Goal: Task Accomplishment & Management: Complete application form

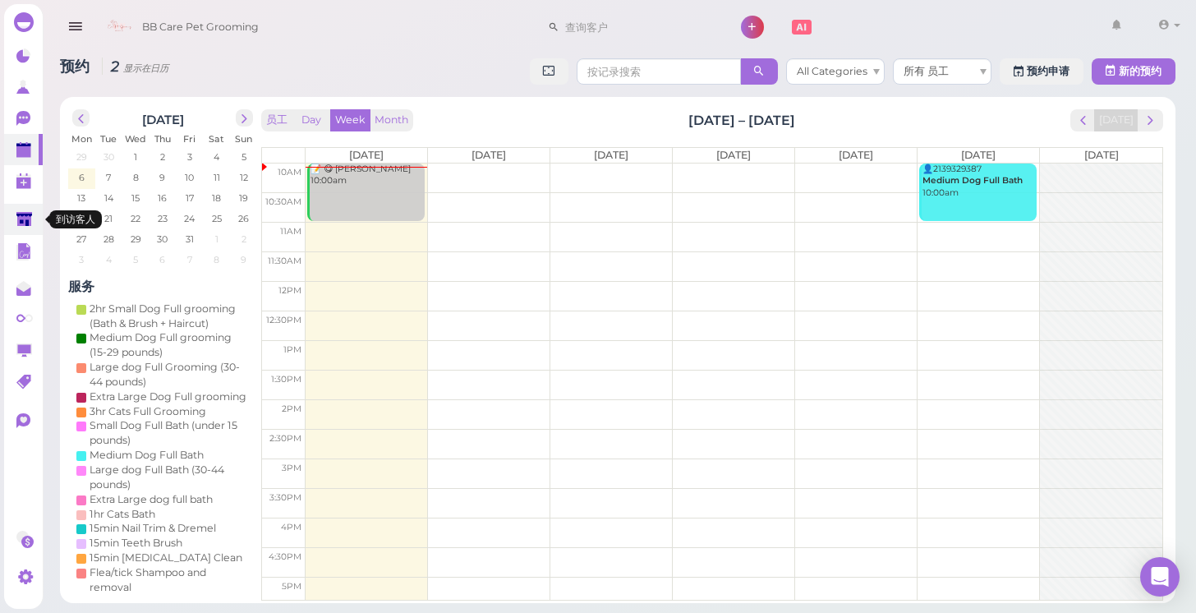
click at [25, 226] on icon at bounding box center [24, 220] width 17 height 17
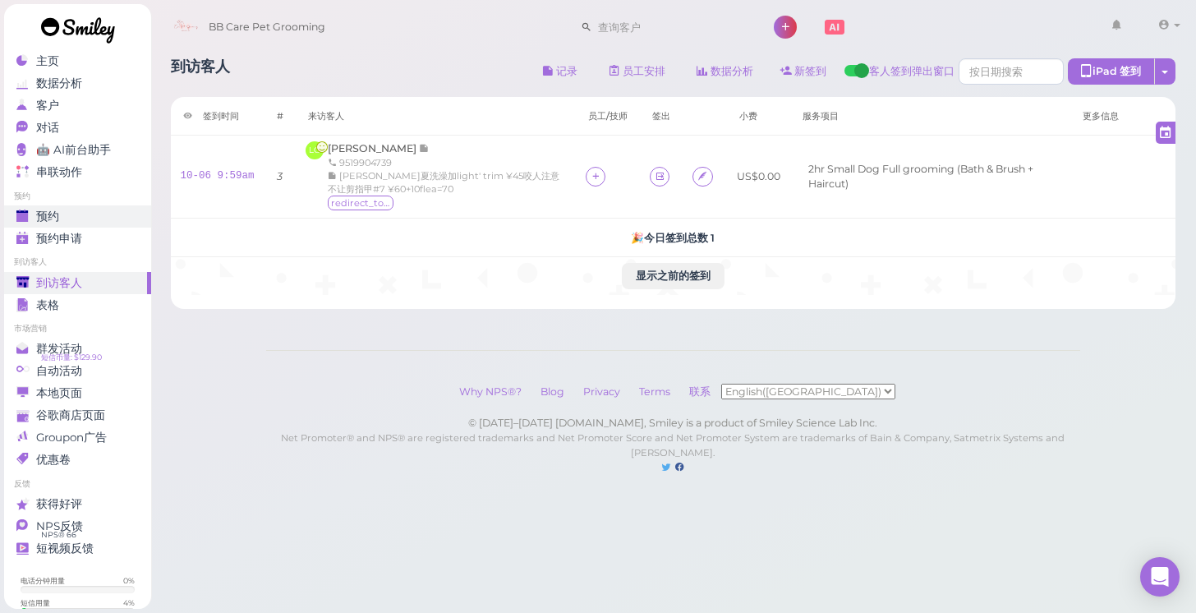
click at [71, 214] on div "预约" at bounding box center [75, 217] width 118 height 14
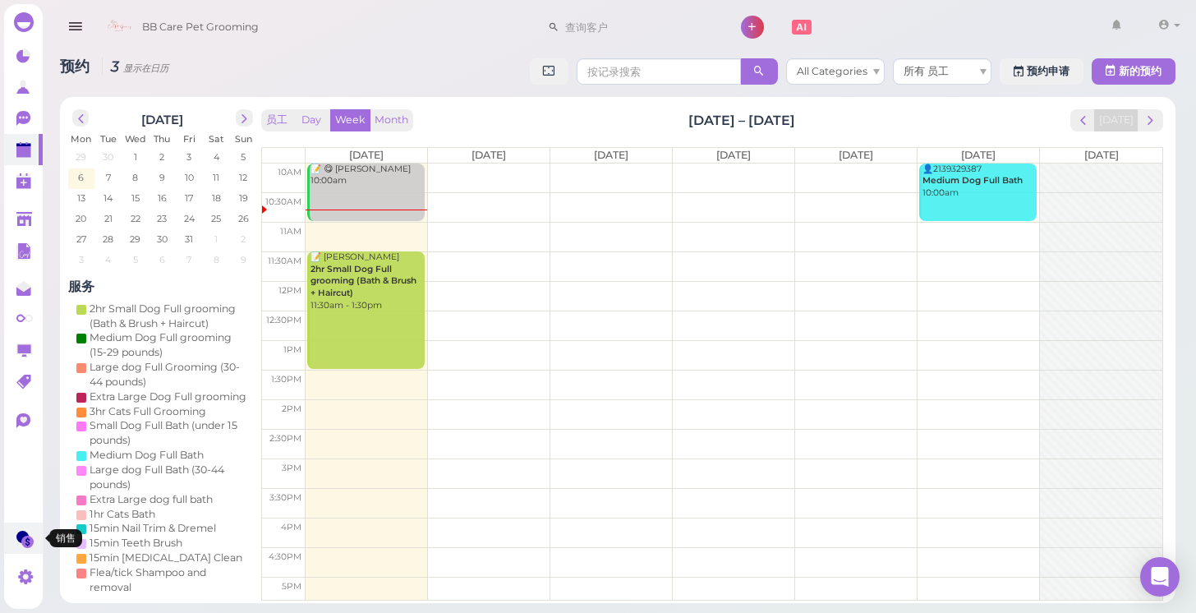
click at [24, 537] on icon at bounding box center [24, 539] width 17 height 17
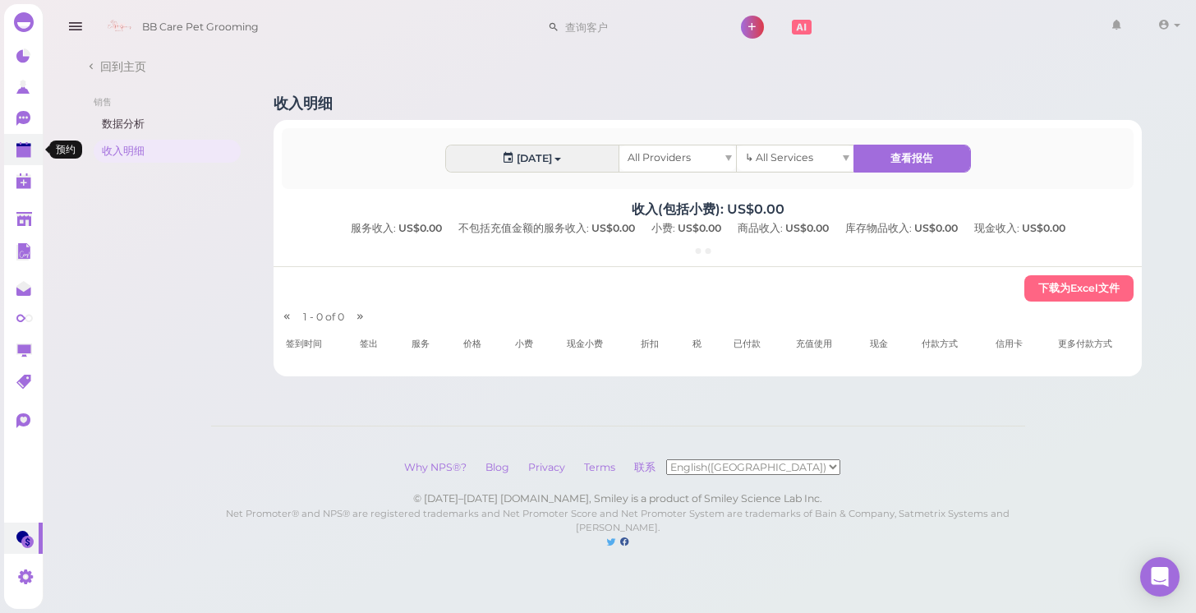
click at [27, 148] on polygon at bounding box center [23, 152] width 15 height 12
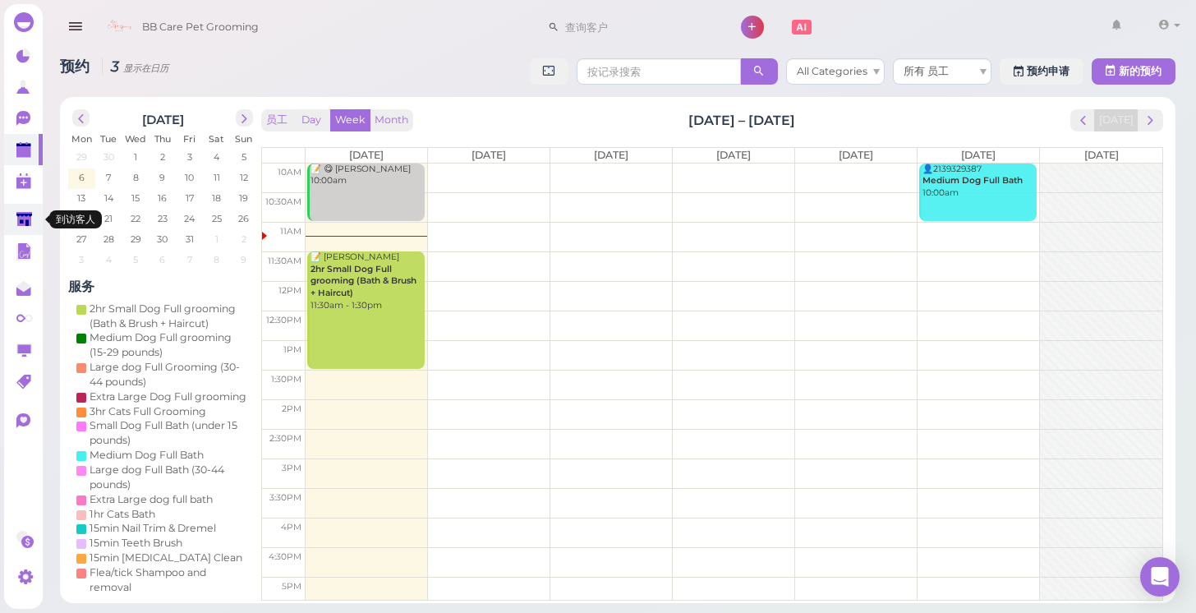
click at [35, 224] on link at bounding box center [23, 219] width 39 height 31
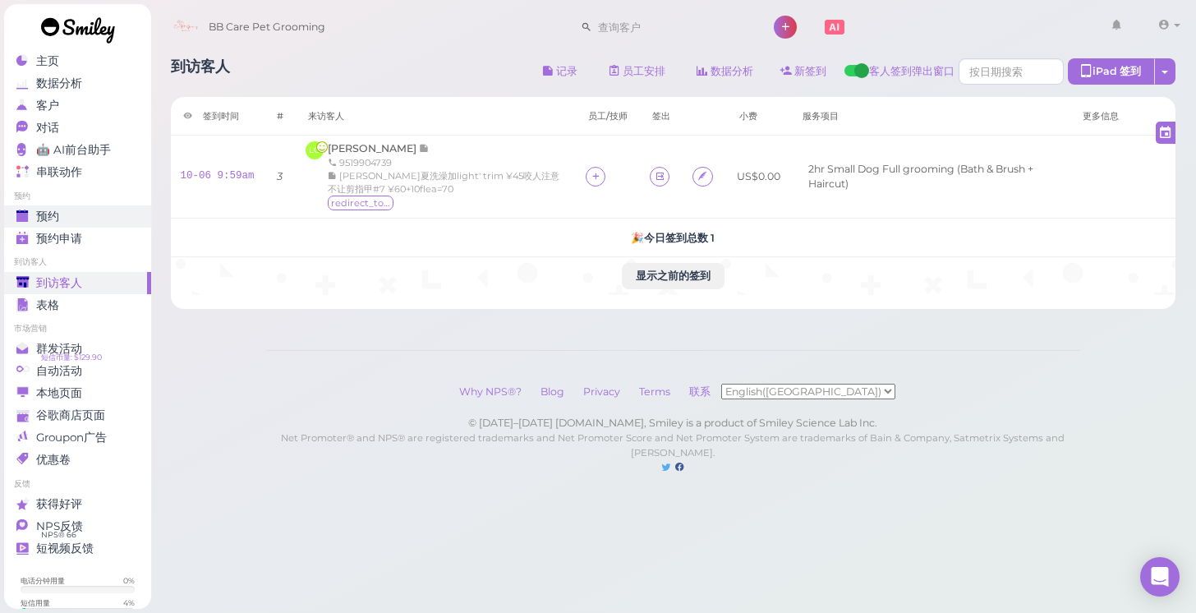
click at [52, 205] on link "预约" at bounding box center [77, 216] width 147 height 22
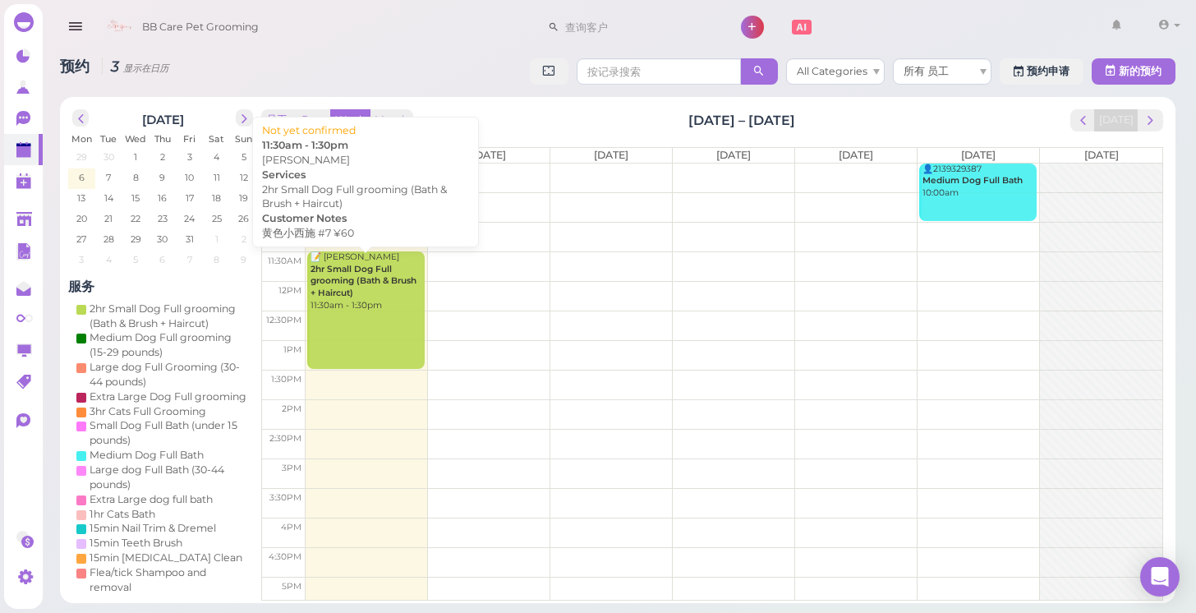
click at [319, 269] on b "2hr Small Dog Full grooming (Bath & Brush + Haircut)" at bounding box center [364, 281] width 106 height 35
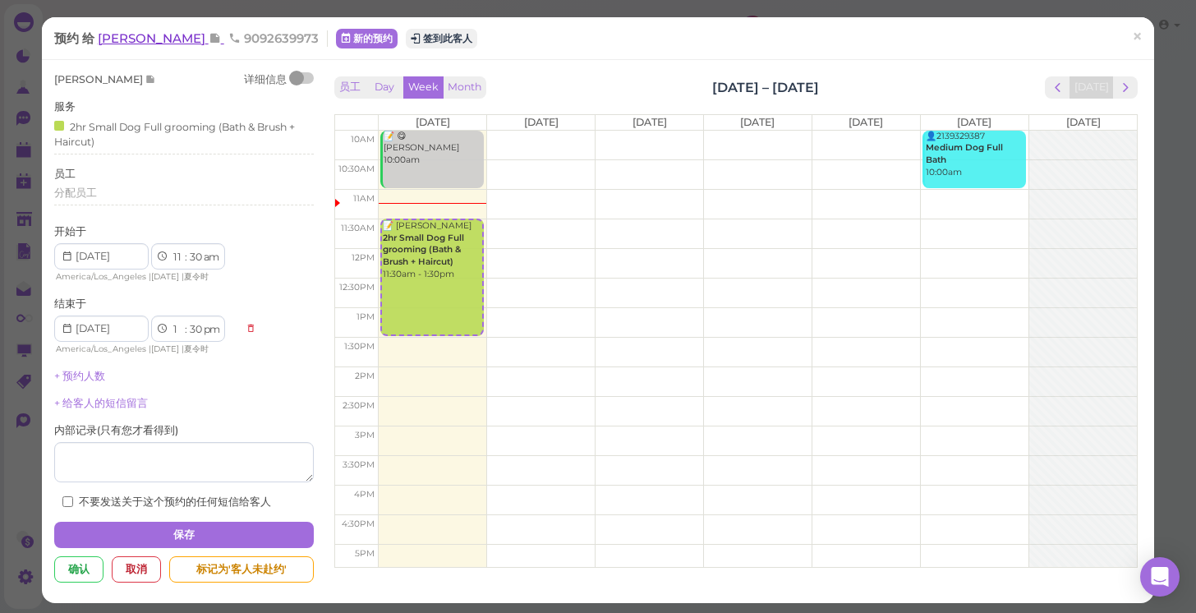
click at [196, 39] on span "[PERSON_NAME]" at bounding box center [153, 38] width 111 height 16
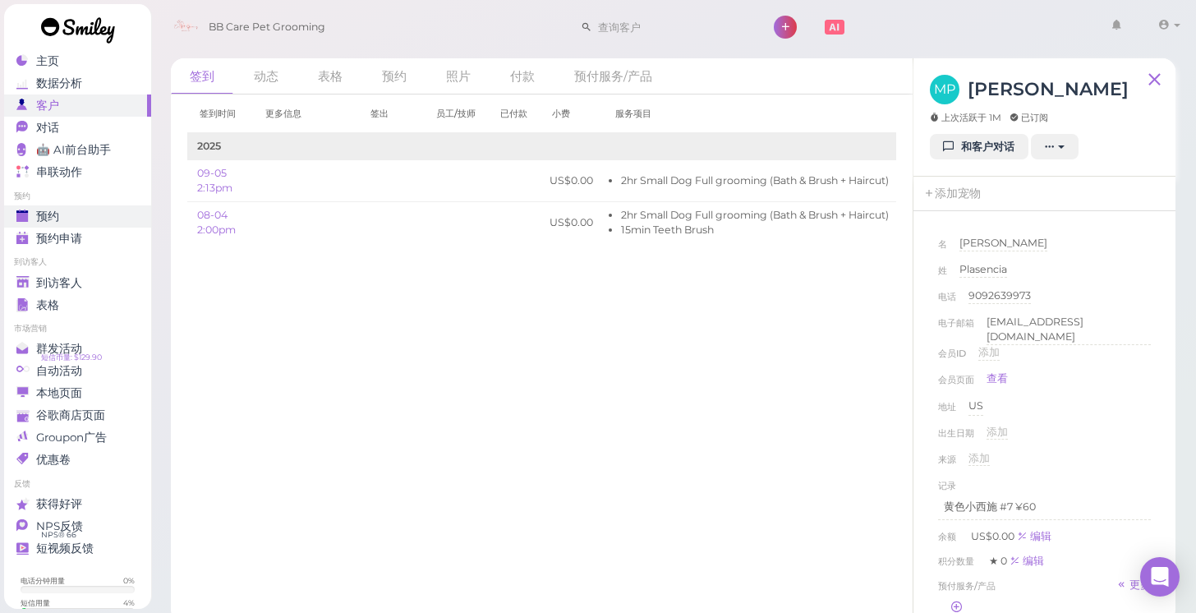
click at [39, 216] on span "预约" at bounding box center [47, 217] width 23 height 14
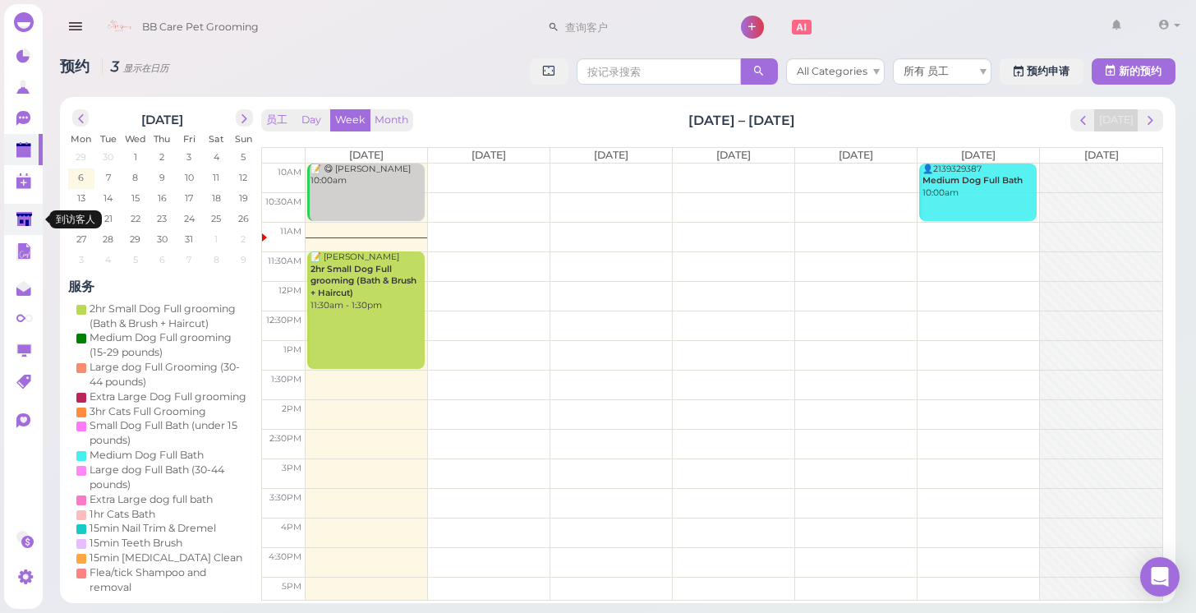
click at [24, 212] on polygon at bounding box center [24, 219] width 16 height 14
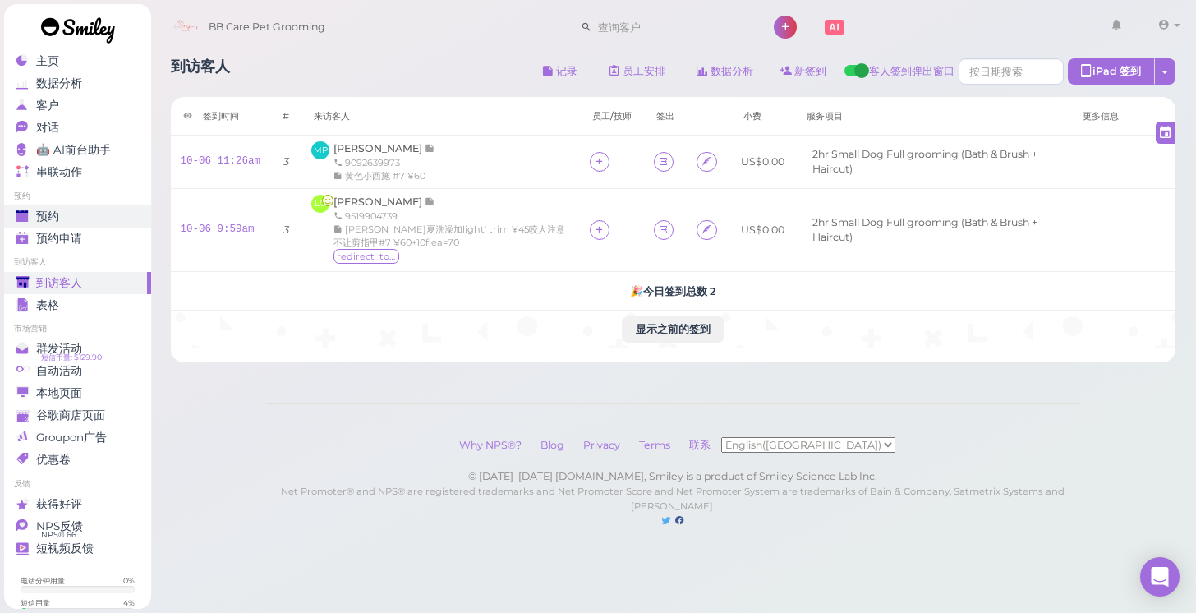
click at [81, 211] on div "预约" at bounding box center [75, 217] width 118 height 14
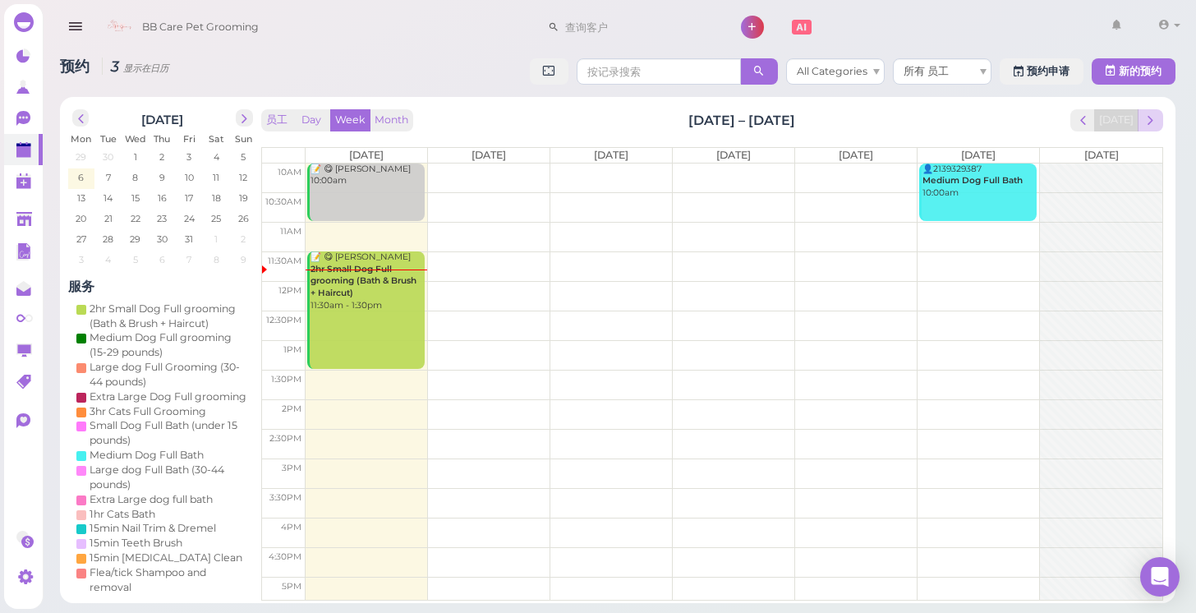
click at [1158, 120] on button "next" at bounding box center [1150, 120] width 25 height 22
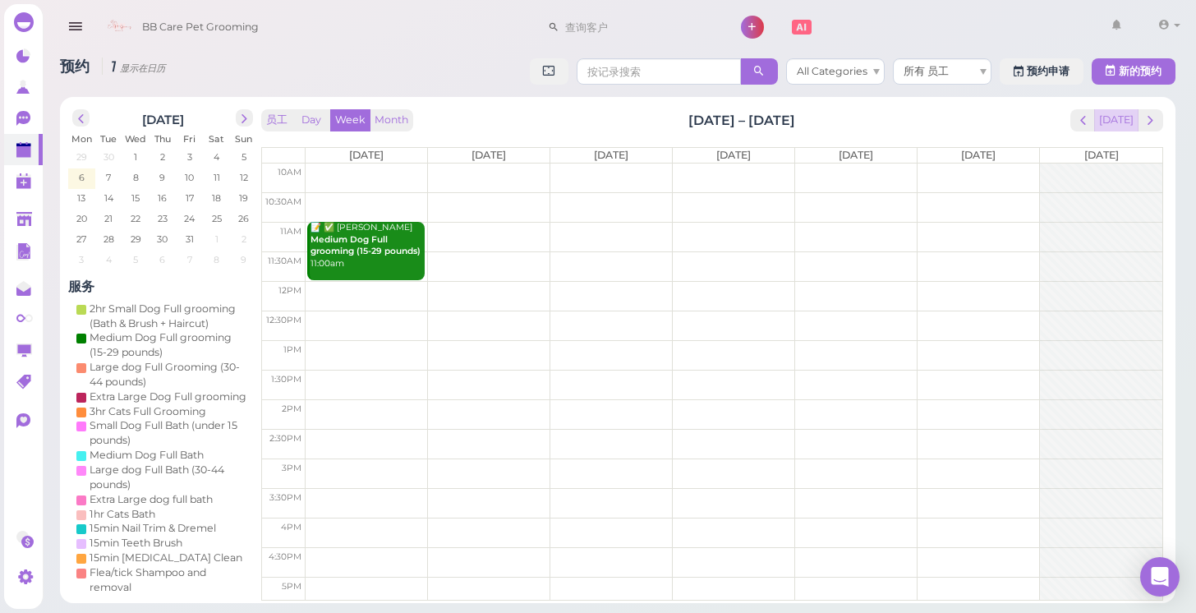
click at [1103, 122] on button "[DATE]" at bounding box center [1116, 120] width 44 height 22
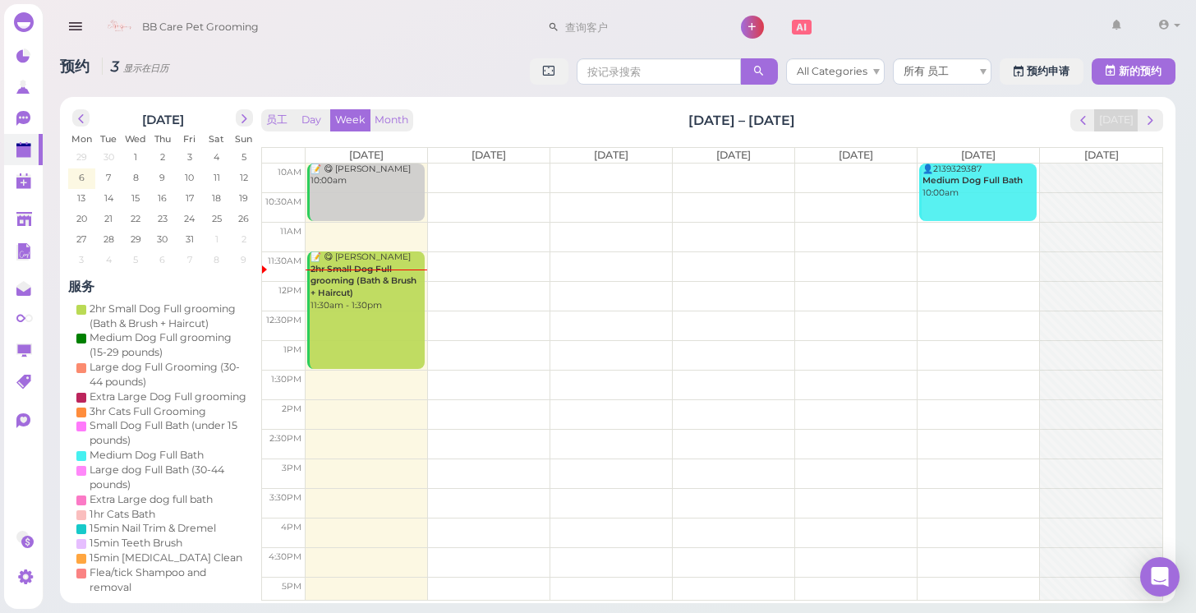
click at [594, 168] on td at bounding box center [734, 179] width 857 height 30
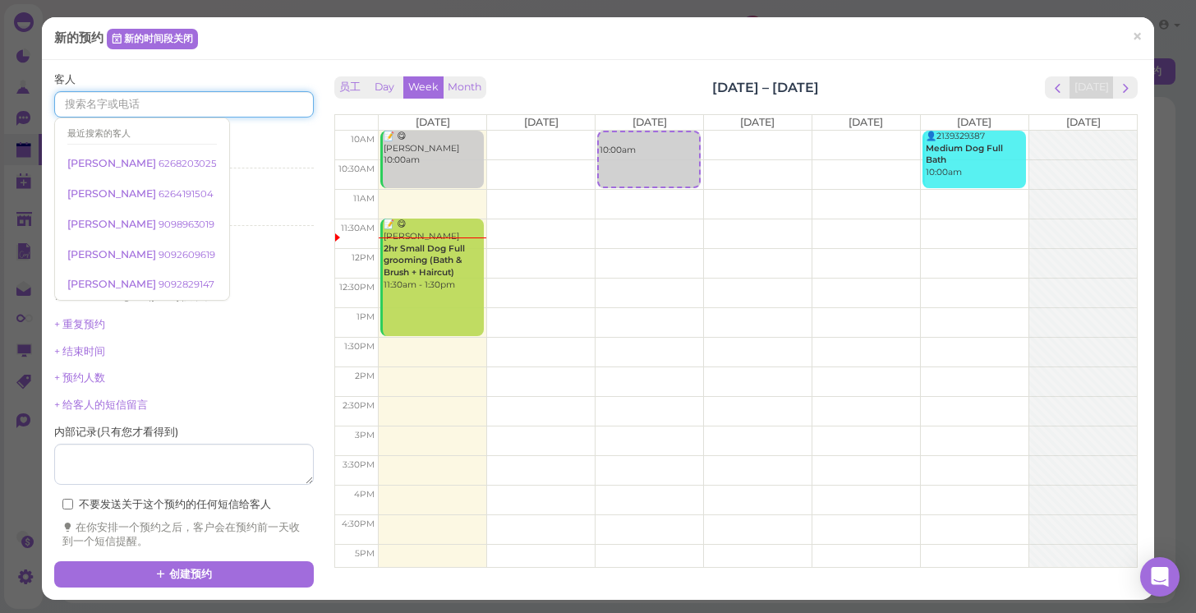
click at [265, 97] on input at bounding box center [184, 104] width 260 height 26
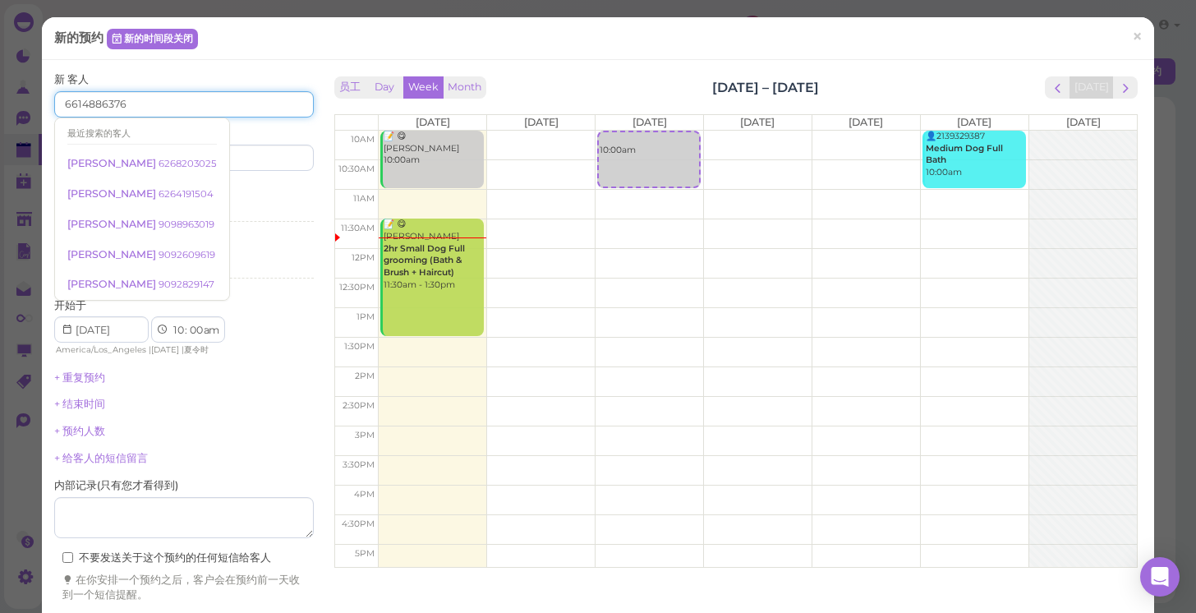
type input "6614886376"
click at [224, 58] on div "新的预约 新的时间段关闭 ×" at bounding box center [598, 38] width 1113 height 43
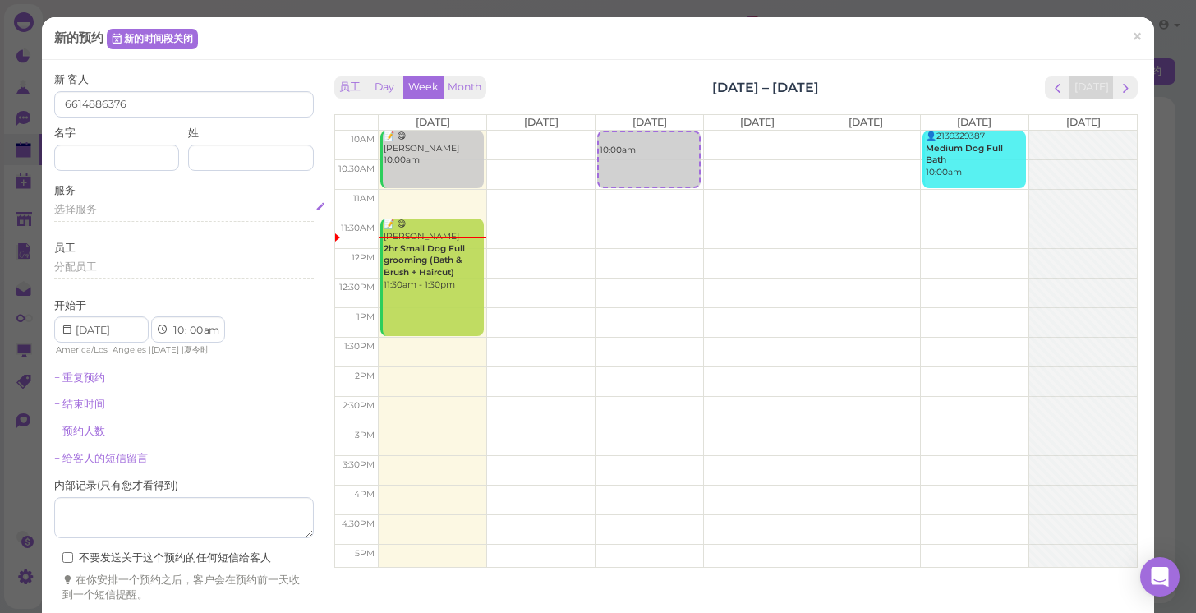
click at [143, 211] on div "选择服务" at bounding box center [184, 209] width 260 height 15
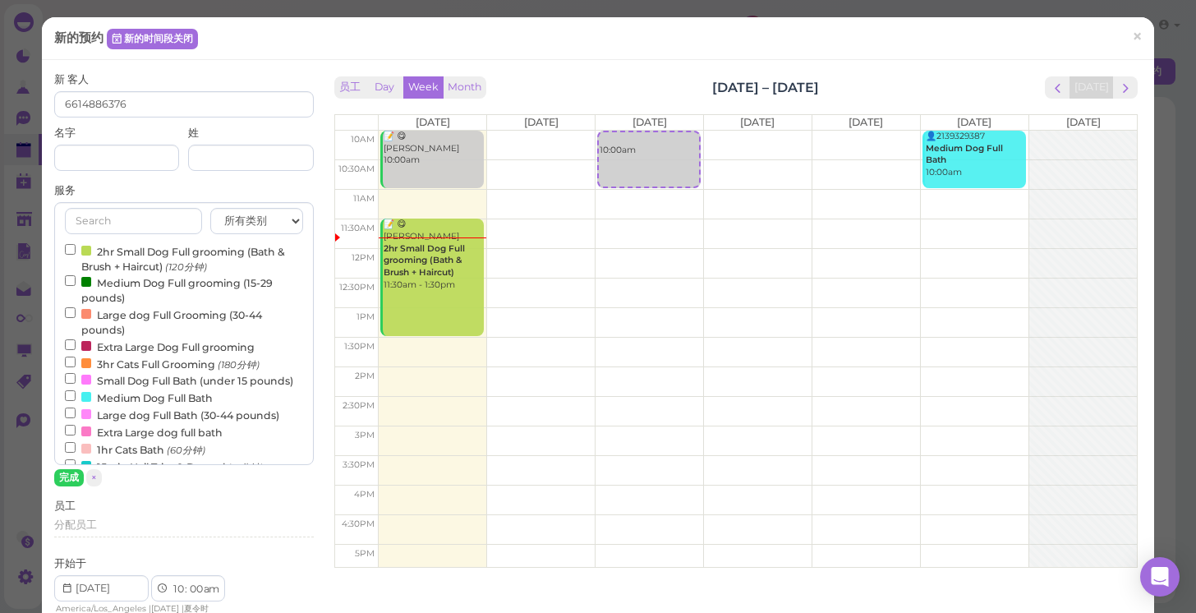
click at [164, 311] on label "Large dog Full Grooming (30-44 pounds)" at bounding box center [184, 322] width 238 height 32
click at [76, 311] on input "Large dog Full Grooming (30-44 pounds)" at bounding box center [70, 312] width 11 height 11
click at [67, 476] on button "完成" at bounding box center [69, 477] width 30 height 17
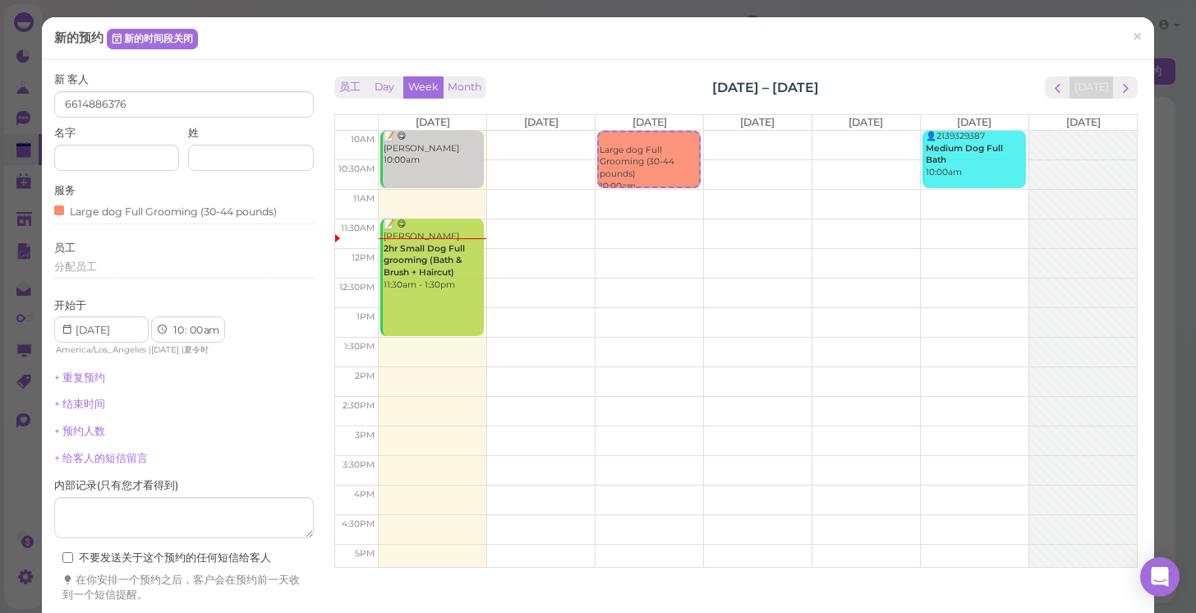
click at [253, 433] on div "新 客人 6614886376 名字 姓 服务 Large dog Full Grooming (30-44 pounds) 员工 分配员工 开始于 1 2 …" at bounding box center [184, 337] width 260 height 530
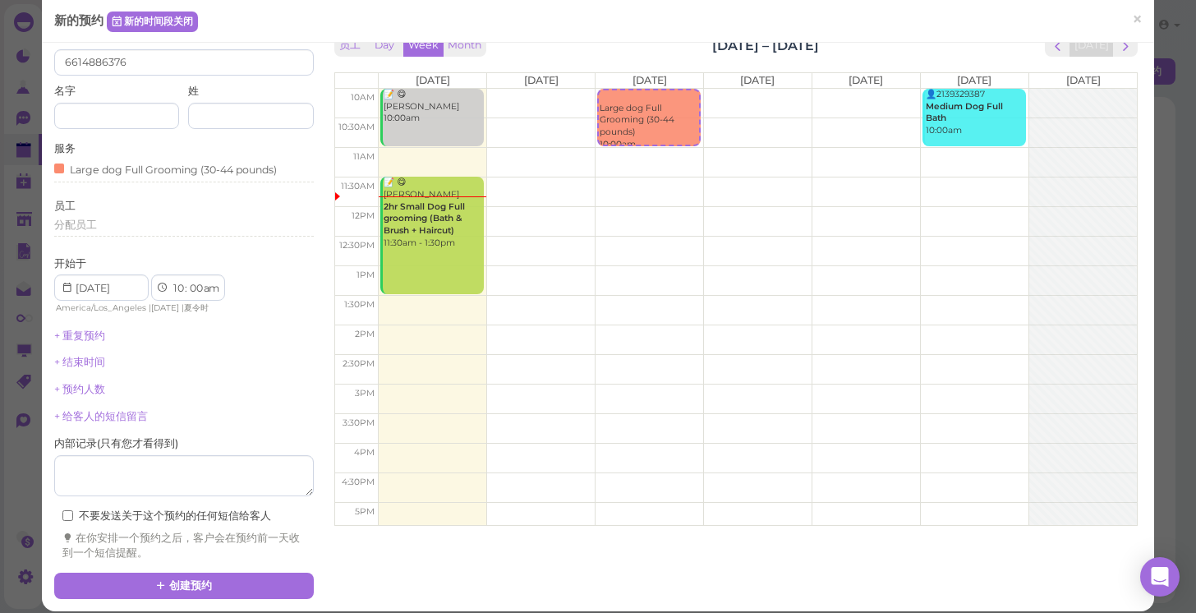
scroll to position [46, 0]
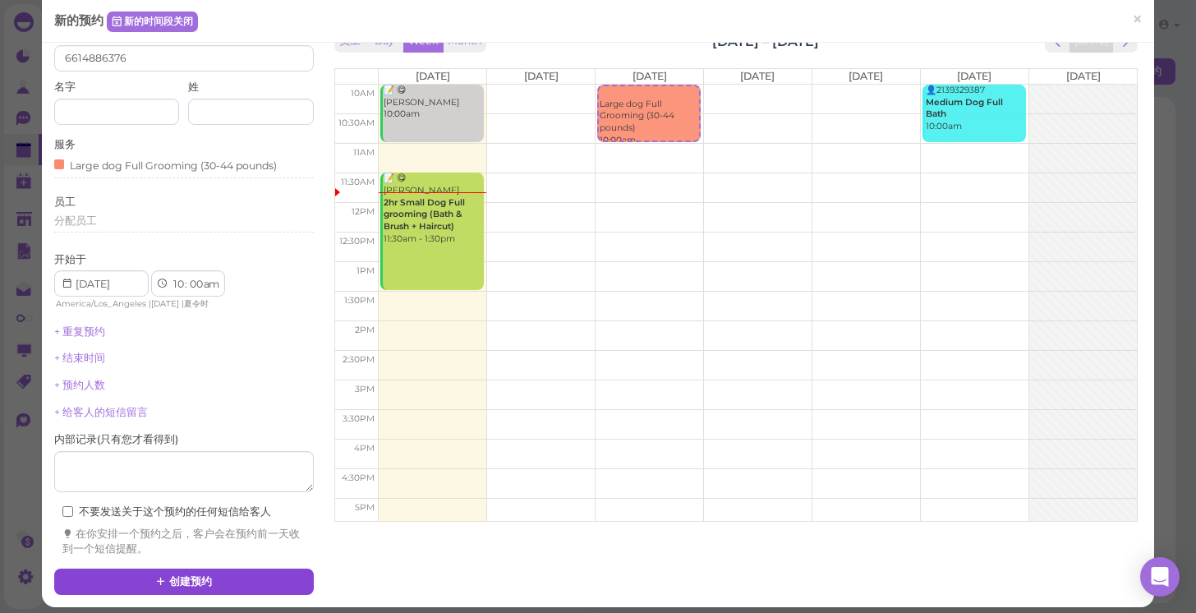
click at [274, 569] on button "创建预约" at bounding box center [184, 582] width 260 height 26
